Goal: Navigation & Orientation: Find specific page/section

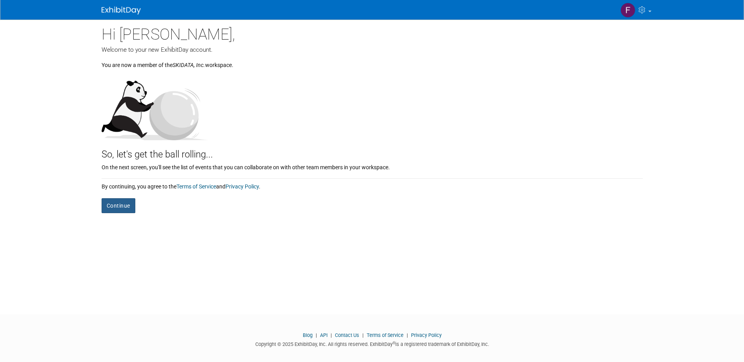
click at [122, 202] on button "Continue" at bounding box center [119, 205] width 34 height 15
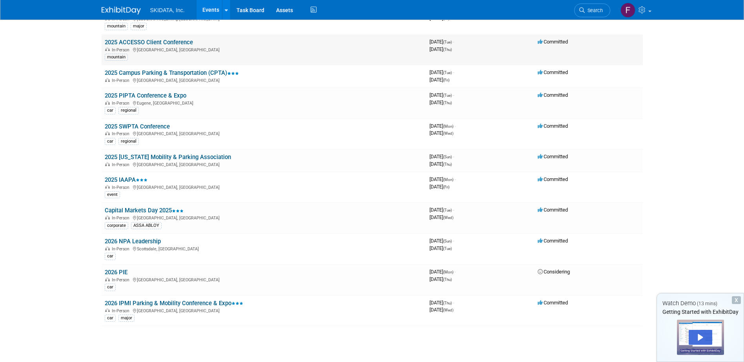
scroll to position [176, 0]
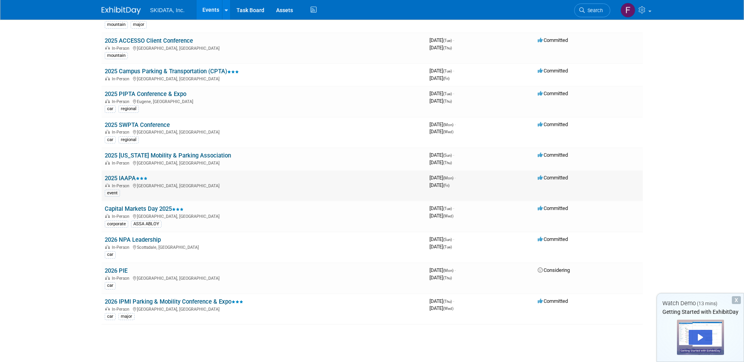
click at [124, 178] on link "2025 IAAPA" at bounding box center [126, 178] width 43 height 7
